Goal: Check status: Check status

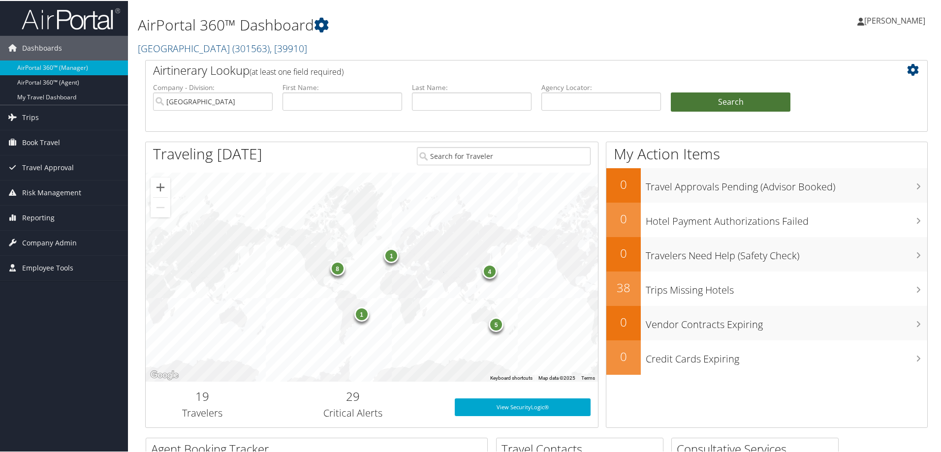
click at [734, 102] on button "Search" at bounding box center [731, 102] width 120 height 20
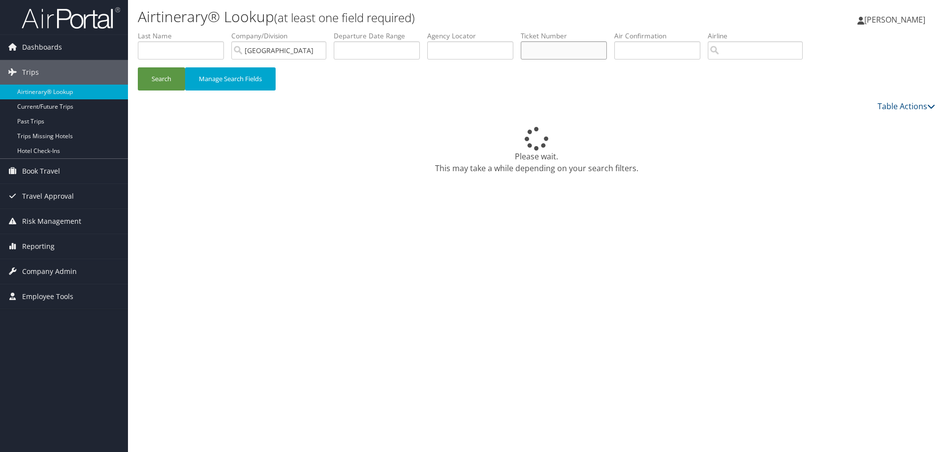
click at [571, 47] on input "text" at bounding box center [564, 50] width 86 height 18
paste input "0167141307352"
type input "0167141307352"
click at [320, 50] on input "[GEOGRAPHIC_DATA]" at bounding box center [278, 50] width 95 height 18
click at [161, 73] on button "Search" at bounding box center [161, 78] width 47 height 23
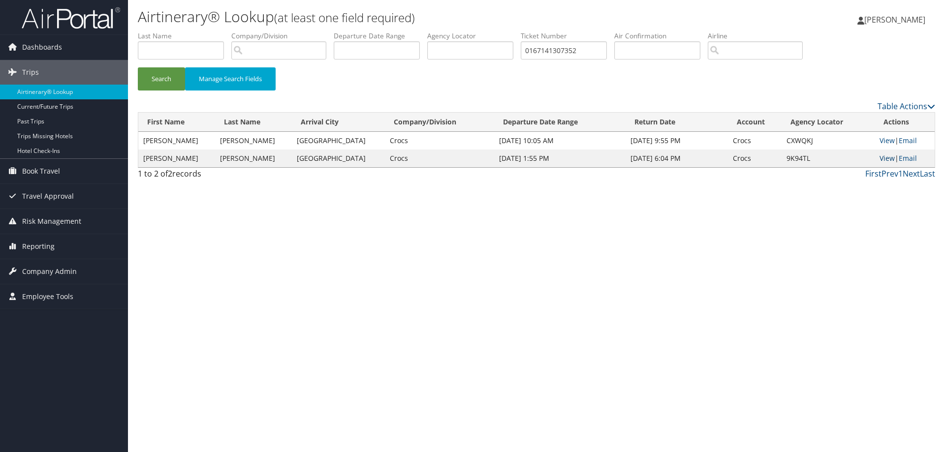
click at [886, 156] on link "View" at bounding box center [886, 158] width 15 height 9
click at [884, 139] on link "View" at bounding box center [886, 140] width 15 height 9
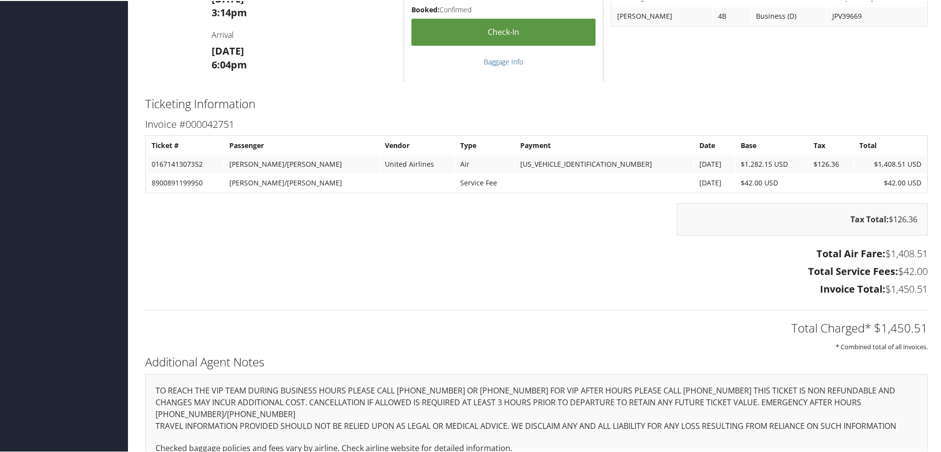
scroll to position [836, 0]
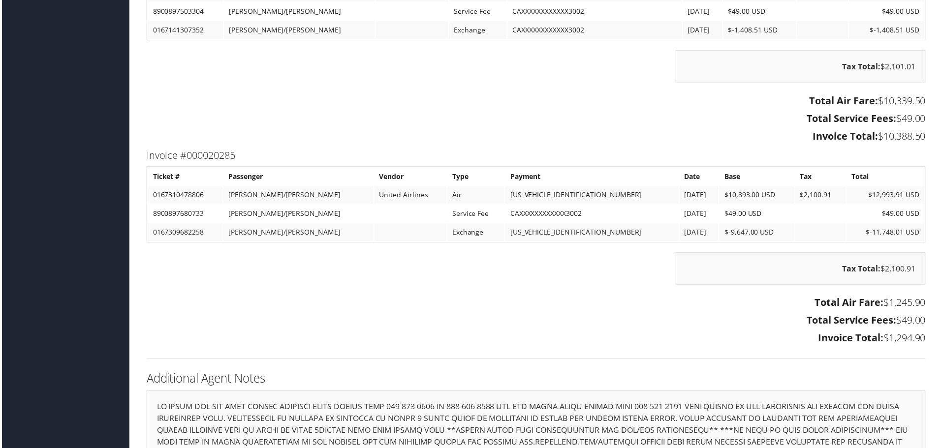
scroll to position [1427, 0]
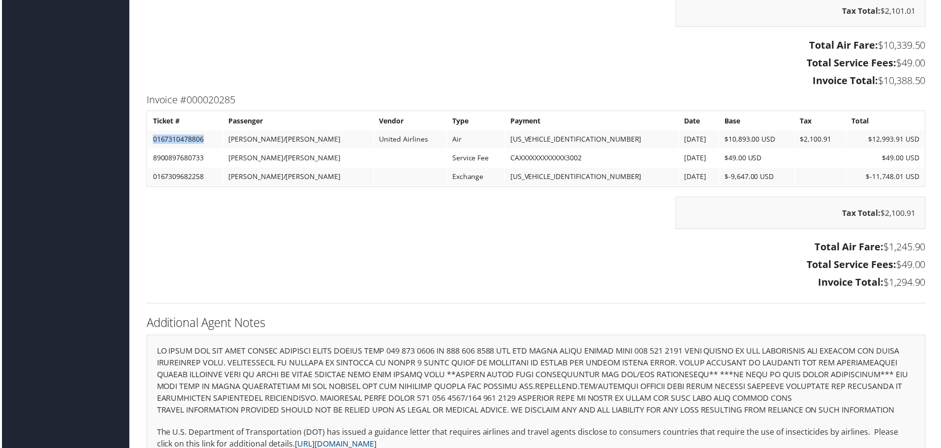
drag, startPoint x: 209, startPoint y: 153, endPoint x: 150, endPoint y: 160, distance: 59.6
click at [150, 149] on td "0167310478806" at bounding box center [184, 140] width 75 height 18
copy td "0167310478806"
